Goal: Find contact information: Find contact information

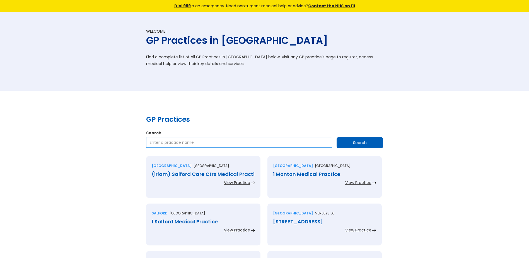
click at [178, 142] on input "Search" at bounding box center [239, 142] width 186 height 11
paste input "Northgate Practice?"
type input "Northgate Practice"
click at [362, 141] on input "Search" at bounding box center [360, 142] width 47 height 11
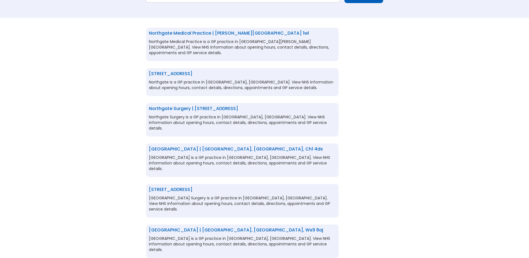
scroll to position [112, 0]
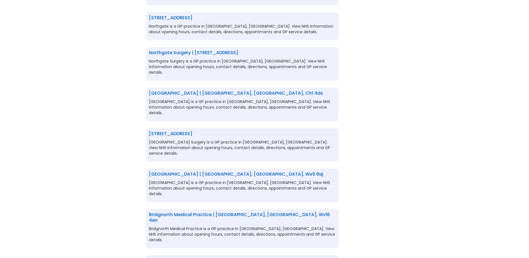
click at [274, 171] on link "[GEOGRAPHIC_DATA] | [GEOGRAPHIC_DATA], [GEOGRAPHIC_DATA], ws9 8aj" at bounding box center [236, 174] width 174 height 6
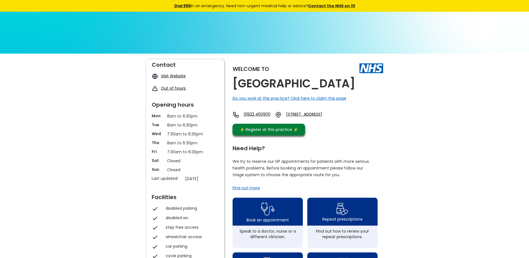
click at [264, 114] on link "01922 450900" at bounding box center [257, 114] width 27 height 7
drag, startPoint x: 268, startPoint y: 114, endPoint x: 249, endPoint y: 120, distance: 19.9
click at [249, 118] on link "01922 450900" at bounding box center [257, 114] width 27 height 7
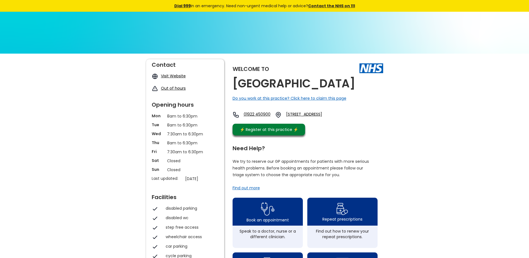
click at [273, 111] on div "Welcome to Northgate Medical Centre Do you work at this practice? Click here to…" at bounding box center [308, 98] width 151 height 79
